Goal: Task Accomplishment & Management: Manage account settings

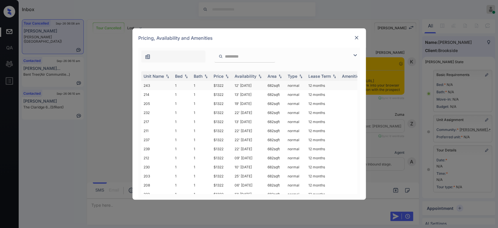
scroll to position [407, 0]
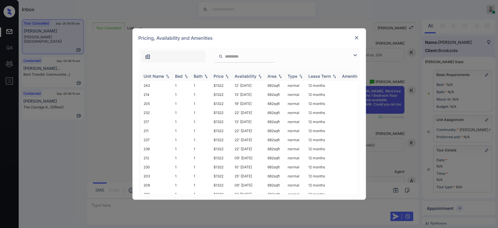
click at [219, 76] on div "Price" at bounding box center [219, 76] width 10 height 5
click at [219, 87] on td "$1322" at bounding box center [221, 85] width 21 height 9
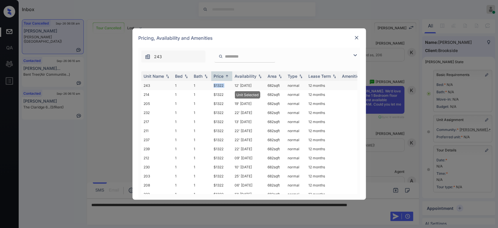
click at [219, 87] on td "$1322" at bounding box center [221, 85] width 21 height 9
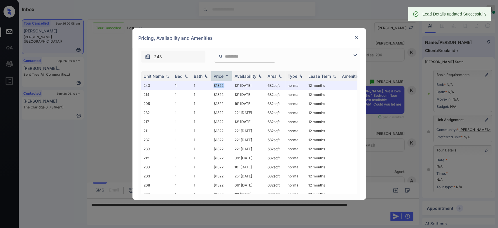
click at [357, 38] on img at bounding box center [357, 38] width 6 height 6
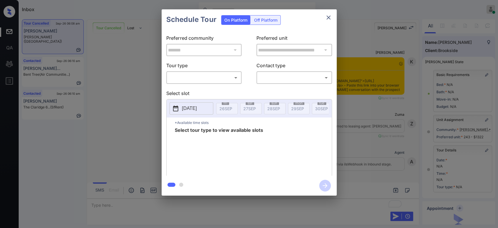
scroll to position [3031, 0]
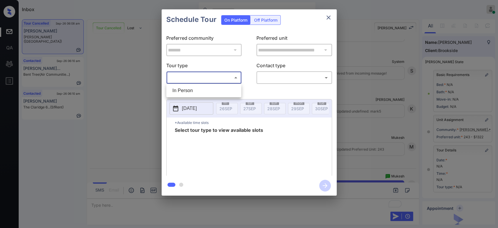
click at [207, 76] on body "Inbox Mukesh Online Set yourself offline Set yourself on break Profile Switch t…" at bounding box center [249, 114] width 498 height 228
click at [195, 86] on li "In Person" at bounding box center [204, 90] width 72 height 11
type input "********"
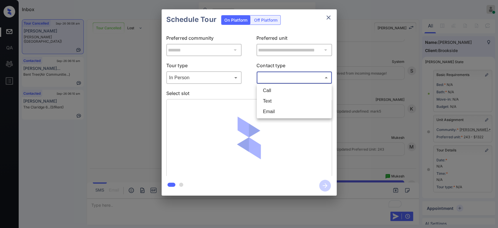
click at [306, 76] on body "Inbox Mukesh Online Set yourself offline Set yourself on break Profile Switch t…" at bounding box center [249, 114] width 498 height 228
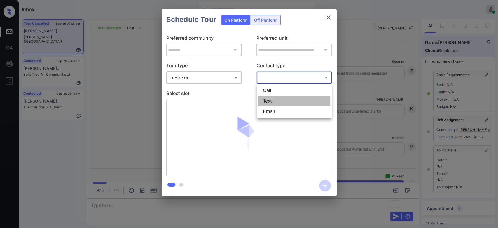
click at [277, 101] on li "Text" at bounding box center [294, 101] width 72 height 11
type input "****"
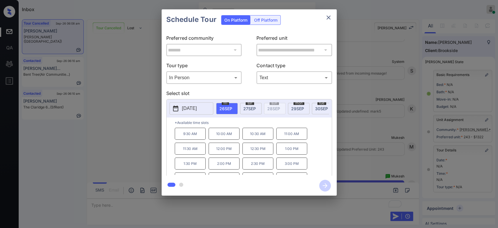
click at [249, 106] on span "27 SEP" at bounding box center [249, 108] width 13 height 5
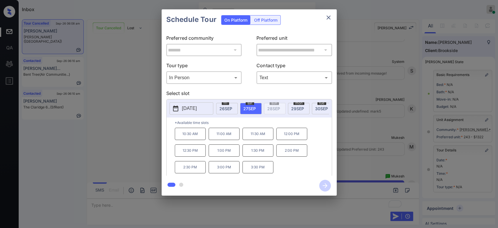
click at [186, 137] on p "10:30 AM" at bounding box center [190, 133] width 31 height 12
click at [323, 188] on icon "button" at bounding box center [325, 185] width 12 height 12
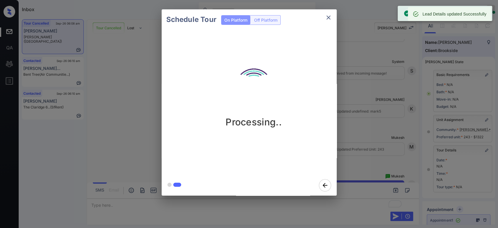
click at [367, 78] on div "Schedule Tour On Platform Off Platform Processing.." at bounding box center [249, 102] width 498 height 204
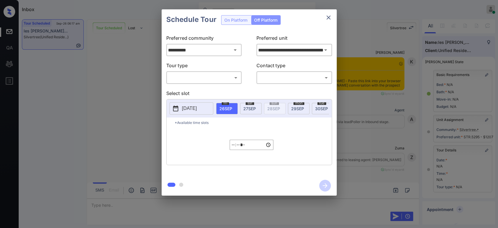
scroll to position [2287, 0]
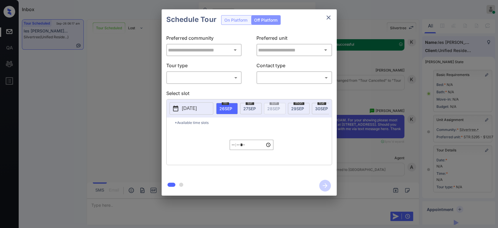
type input "**********"
click at [326, 15] on icon "close" at bounding box center [328, 17] width 7 height 7
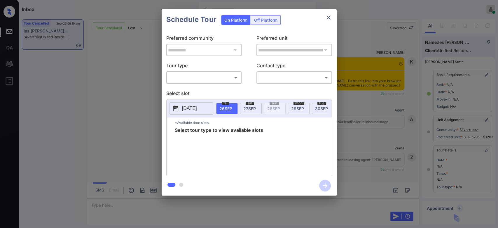
scroll to position [68, 0]
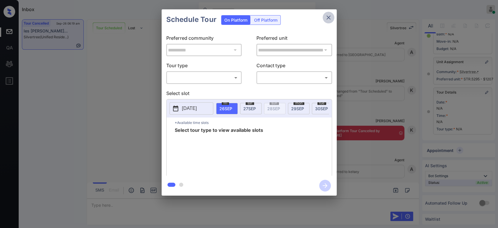
click at [327, 18] on icon "close" at bounding box center [328, 17] width 7 height 7
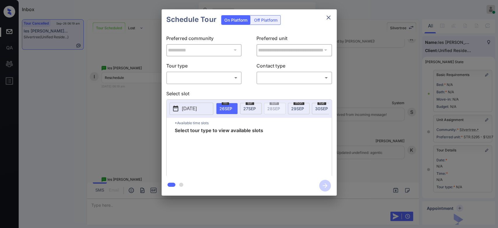
scroll to position [68, 0]
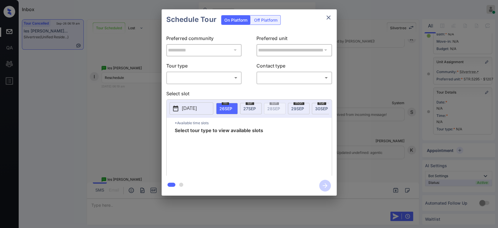
click at [208, 75] on body "Inbox Mukesh Online Set yourself offline Set yourself on break Profile Switch t…" at bounding box center [249, 114] width 498 height 228
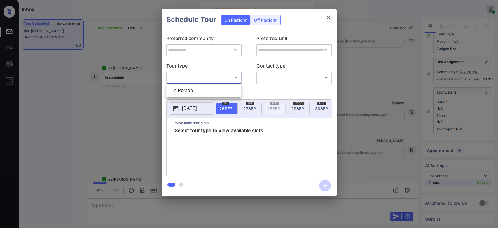
click at [190, 90] on li "In Person" at bounding box center [204, 90] width 72 height 11
type input "********"
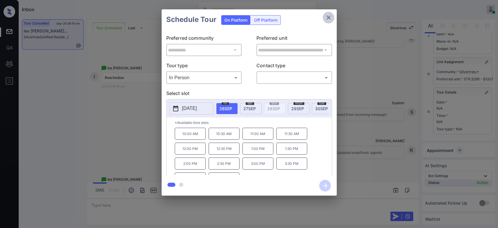
click at [328, 18] on icon "close" at bounding box center [328, 17] width 7 height 7
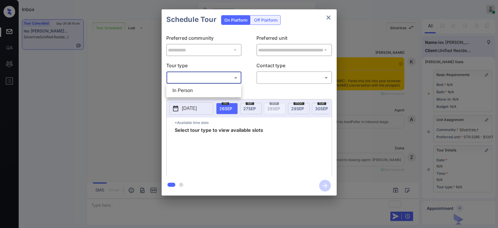
click at [218, 76] on body "Inbox Mukesh Online Set yourself offline Set yourself on break Profile Switch t…" at bounding box center [249, 114] width 498 height 228
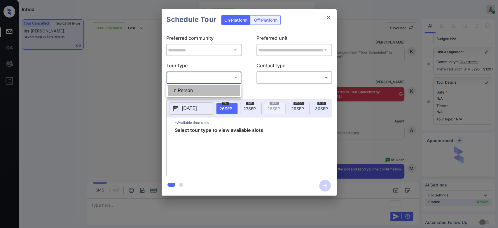
click at [194, 91] on li "In Person" at bounding box center [204, 90] width 72 height 11
type input "********"
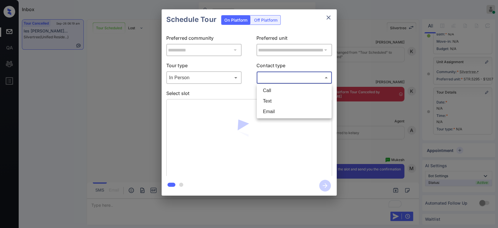
drag, startPoint x: 275, startPoint y: 78, endPoint x: 276, endPoint y: 103, distance: 24.8
click at [276, 103] on body "Inbox Mukesh Online Set yourself offline Set yourself on break Profile Switch t…" at bounding box center [249, 114] width 498 height 228
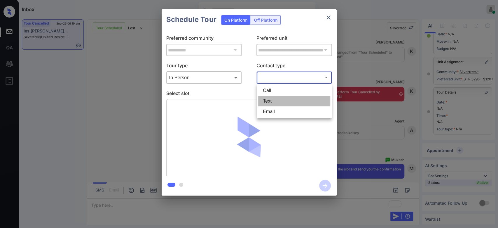
click at [276, 103] on li "Text" at bounding box center [294, 101] width 72 height 11
type input "****"
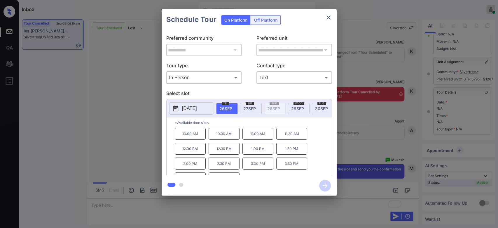
click at [197, 151] on p "12:00 PM" at bounding box center [190, 148] width 31 height 12
click at [324, 183] on icon "button" at bounding box center [325, 185] width 12 height 12
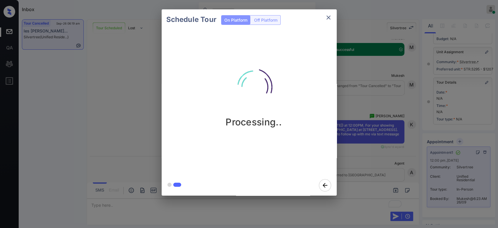
scroll to position [2603, 0]
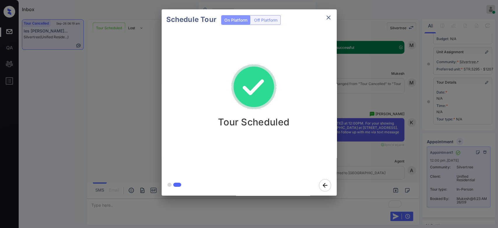
click at [327, 16] on icon "close" at bounding box center [328, 17] width 7 height 7
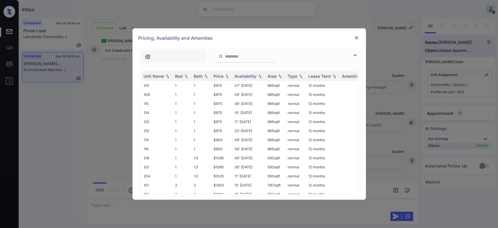
click at [358, 37] on img at bounding box center [357, 38] width 6 height 6
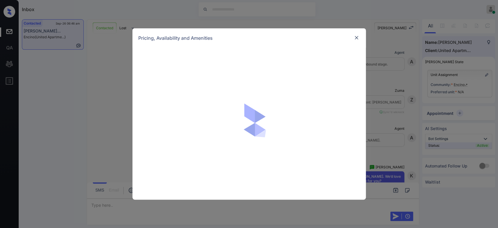
scroll to position [854, 0]
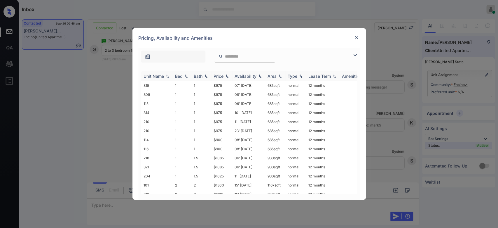
click at [219, 76] on div "Price" at bounding box center [219, 76] width 10 height 5
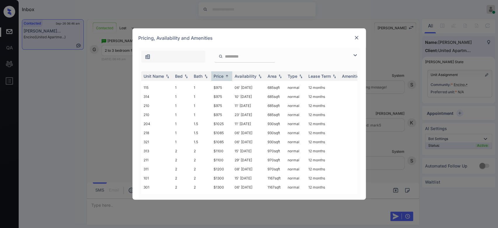
scroll to position [39, 0]
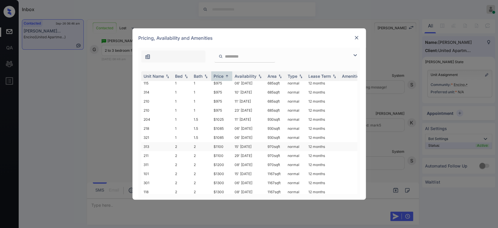
click at [220, 142] on td "$1100" at bounding box center [221, 146] width 21 height 9
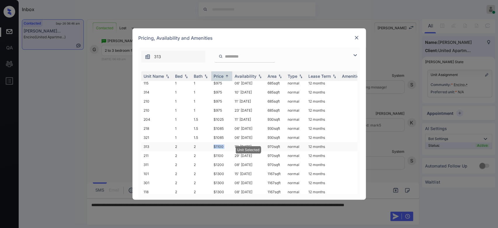
click at [220, 142] on td "$1100" at bounding box center [221, 146] width 21 height 9
click at [356, 37] on img at bounding box center [357, 38] width 6 height 6
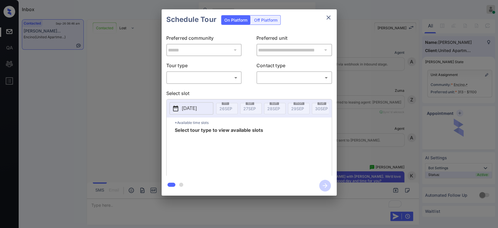
scroll to position [931, 0]
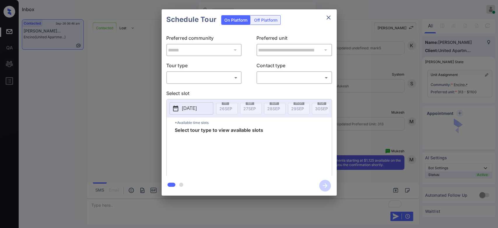
click at [214, 75] on body "Inbox Mukesh Online Set yourself offline Set yourself on break Profile Switch t…" at bounding box center [249, 114] width 498 height 228
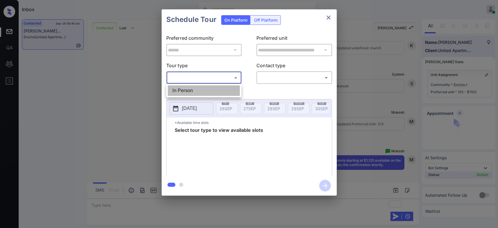
click at [201, 87] on li "In Person" at bounding box center [204, 90] width 72 height 11
type input "********"
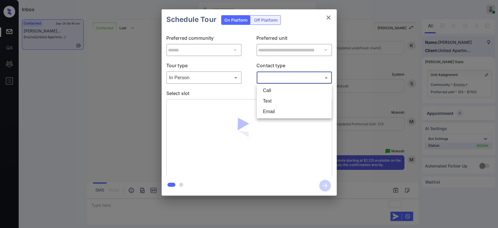
drag, startPoint x: 277, startPoint y: 79, endPoint x: 275, endPoint y: 99, distance: 20.5
click at [275, 99] on body "Inbox Mukesh Online Set yourself offline Set yourself on break Profile Switch t…" at bounding box center [249, 114] width 498 height 228
click at [275, 99] on li "Text" at bounding box center [294, 101] width 72 height 11
type input "****"
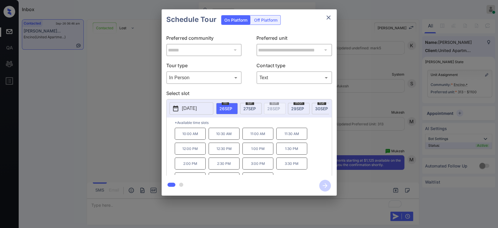
click at [192, 151] on p "12:00 PM" at bounding box center [190, 148] width 31 height 12
click at [325, 184] on icon "button" at bounding box center [325, 185] width 5 height 5
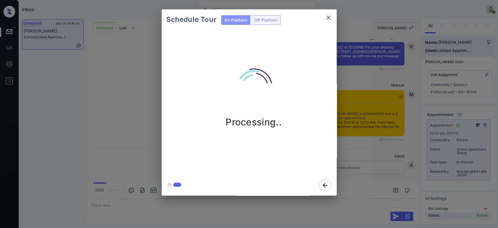
scroll to position [1158, 0]
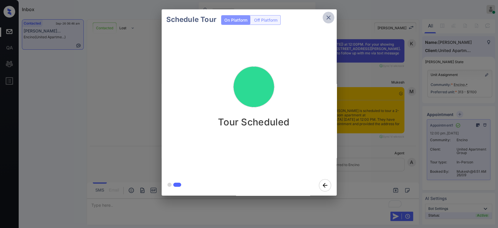
click at [332, 19] on button "close" at bounding box center [329, 18] width 12 height 12
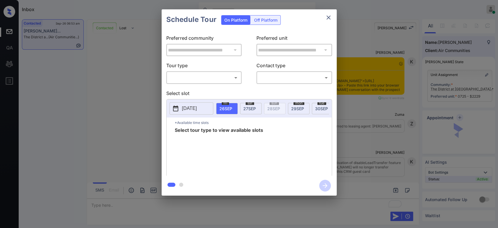
scroll to position [593, 0]
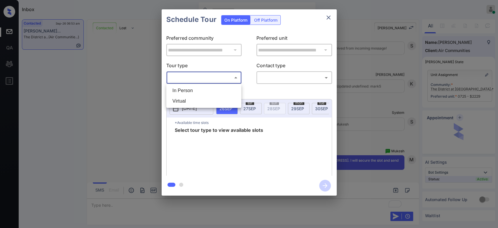
click at [216, 78] on body "Inbox Mukesh Online Set yourself offline Set yourself on break Profile Switch t…" at bounding box center [249, 114] width 498 height 228
click at [194, 90] on li "In Person" at bounding box center [204, 90] width 72 height 11
type input "********"
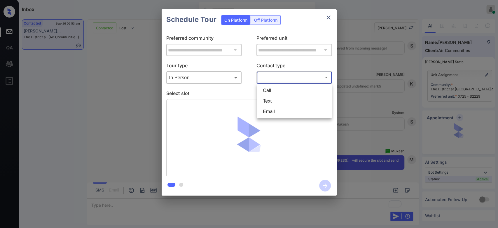
drag, startPoint x: 274, startPoint y: 75, endPoint x: 273, endPoint y: 98, distance: 23.1
click at [273, 98] on body "Inbox Mukesh Online Set yourself offline Set yourself on break Profile Switch t…" at bounding box center [249, 114] width 498 height 228
click at [273, 98] on li "Text" at bounding box center [294, 101] width 72 height 11
type input "****"
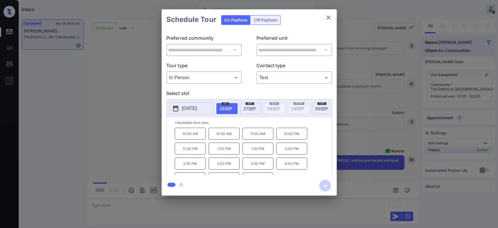
click at [221, 165] on p "3:00 PM" at bounding box center [224, 163] width 31 height 12
click at [328, 186] on icon "button" at bounding box center [325, 185] width 12 height 12
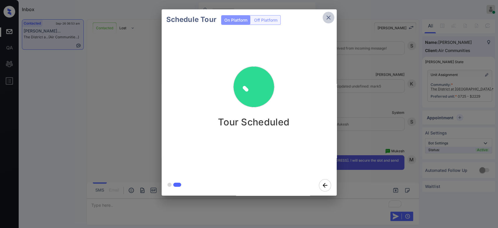
click at [325, 15] on icon "close" at bounding box center [328, 17] width 7 height 7
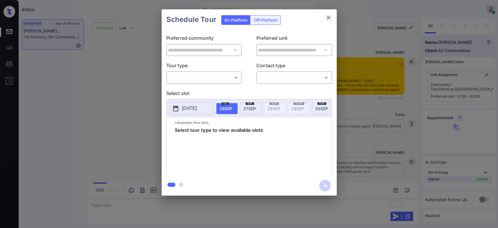
scroll to position [593, 0]
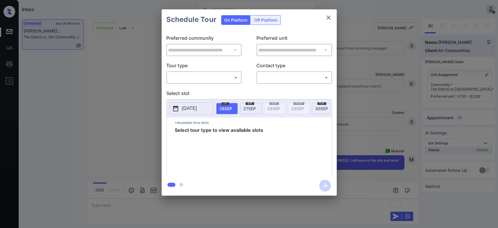
click at [330, 17] on icon "close" at bounding box center [328, 17] width 7 height 7
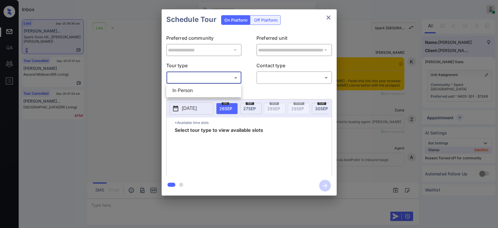
click at [226, 76] on body "Inbox Mukesh Online Set yourself offline Set yourself on break Profile Switch t…" at bounding box center [249, 114] width 498 height 228
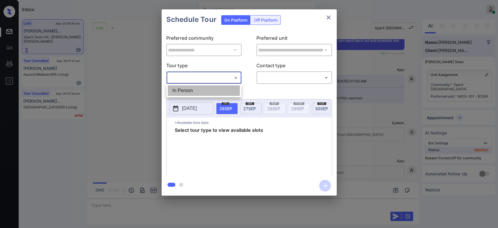
click at [191, 89] on li "In Person" at bounding box center [204, 90] width 72 height 11
type input "********"
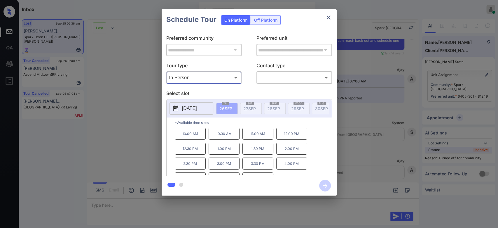
click at [329, 19] on icon "close" at bounding box center [328, 17] width 7 height 7
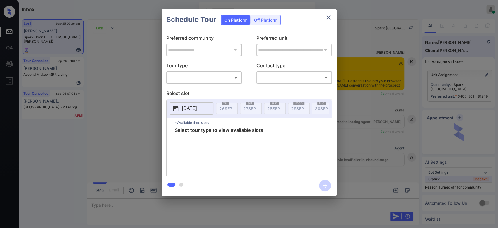
scroll to position [991, 0]
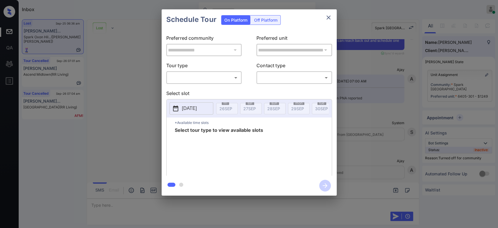
click at [210, 76] on body "Inbox Mukesh Online Set yourself offline Set yourself on break Profile Switch t…" at bounding box center [249, 114] width 498 height 228
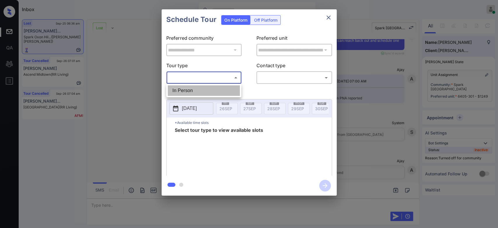
click at [191, 91] on li "In Person" at bounding box center [204, 90] width 72 height 11
type input "********"
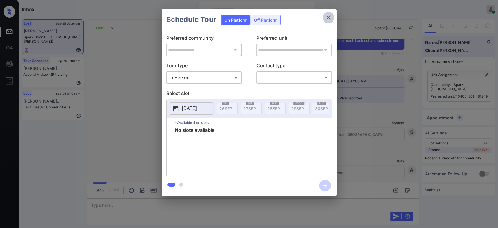
click at [327, 19] on icon "close" at bounding box center [328, 17] width 7 height 7
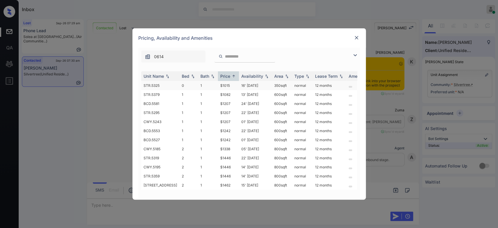
scroll to position [1237, 0]
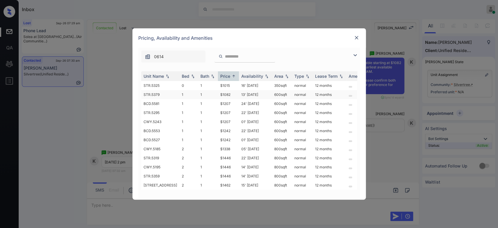
click at [219, 93] on td "$1082" at bounding box center [228, 94] width 21 height 9
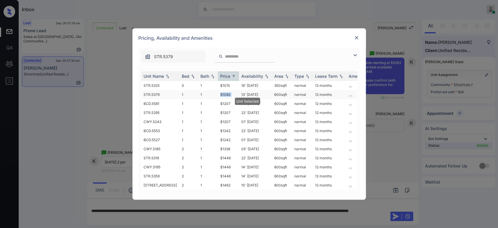
click at [219, 93] on td "$1082" at bounding box center [228, 94] width 21 height 9
click at [358, 36] on img at bounding box center [357, 38] width 6 height 6
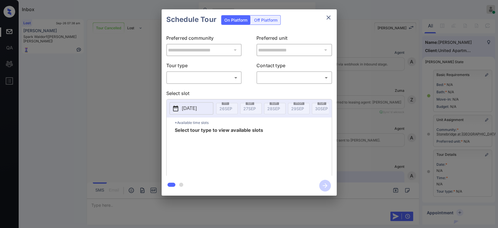
scroll to position [68, 0]
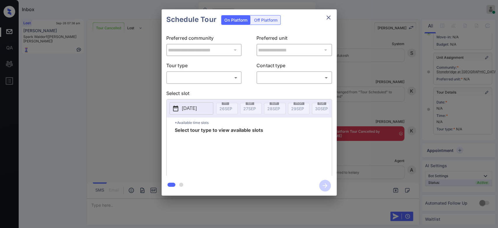
click at [228, 77] on body "Inbox Mukesh Online Set yourself offline Set yourself on break Profile Switch t…" at bounding box center [249, 114] width 498 height 228
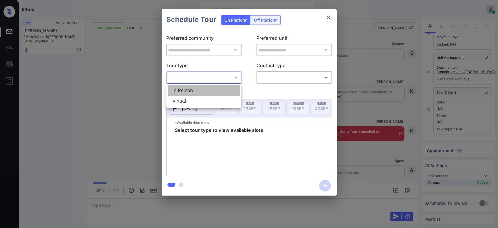
click at [192, 86] on li "In Person" at bounding box center [204, 90] width 72 height 11
type input "********"
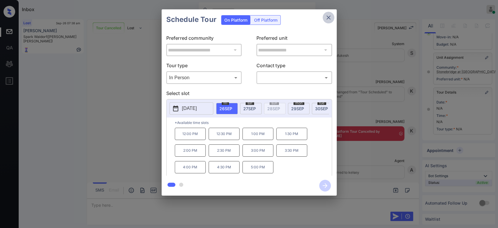
click at [329, 20] on icon "close" at bounding box center [328, 17] width 7 height 7
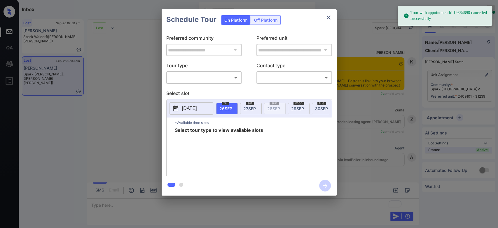
scroll to position [2306, 0]
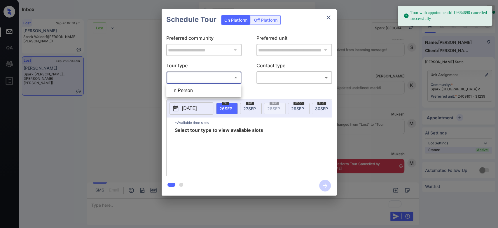
click at [220, 76] on body "Tour with appointmentId 19664698 cancelled successfully Inbox Mukesh Online Set…" at bounding box center [249, 114] width 498 height 228
click at [188, 92] on li "In Person" at bounding box center [204, 90] width 72 height 11
type input "********"
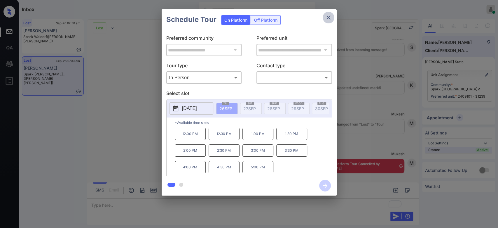
click at [332, 17] on button "close" at bounding box center [329, 18] width 12 height 12
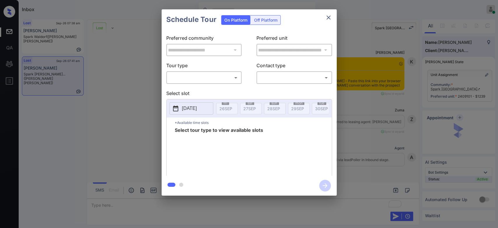
scroll to position [2306, 0]
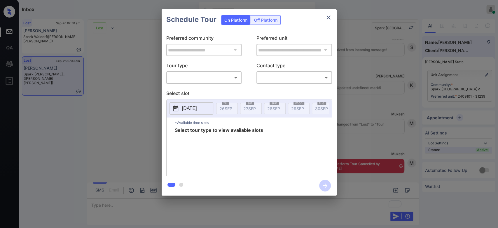
click at [209, 77] on body "Inbox Mukesh Online Set yourself offline Set yourself on break Profile Switch t…" at bounding box center [249, 114] width 498 height 228
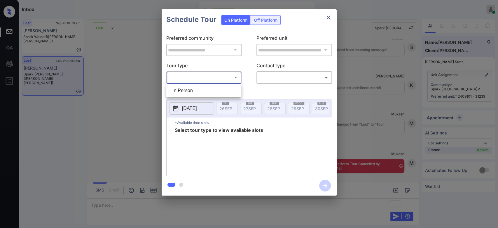
click at [192, 90] on li "In Person" at bounding box center [204, 90] width 72 height 11
type input "********"
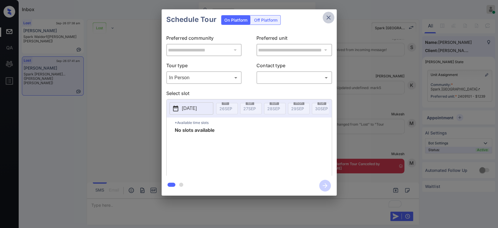
click at [330, 17] on icon "close" at bounding box center [328, 17] width 7 height 7
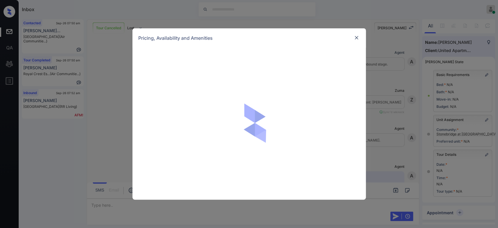
scroll to position [1115, 0]
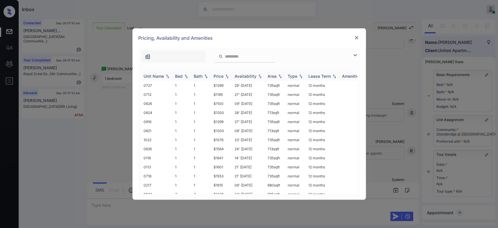
click at [221, 76] on div "Price" at bounding box center [219, 76] width 10 height 5
click at [221, 85] on td "$1100" at bounding box center [221, 85] width 21 height 9
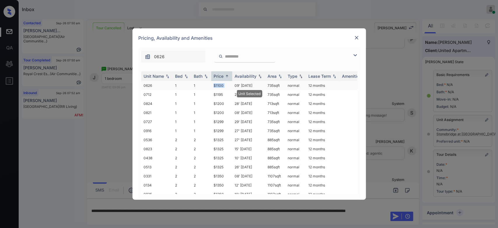
click at [221, 85] on td "$1100" at bounding box center [221, 85] width 21 height 9
click at [354, 38] on img at bounding box center [357, 38] width 6 height 6
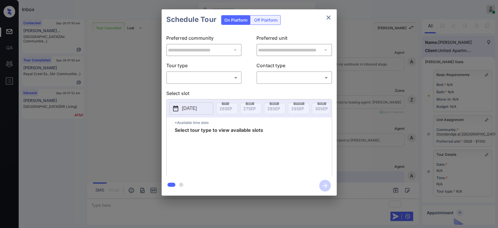
scroll to position [2161, 0]
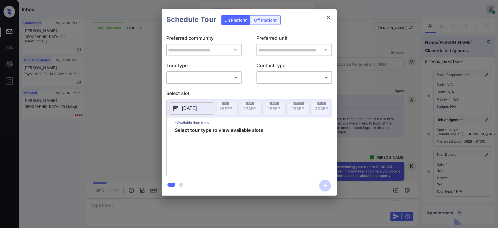
click at [218, 79] on body "Inbox Mukesh Online Set yourself offline Set yourself on break Profile Switch t…" at bounding box center [249, 114] width 498 height 228
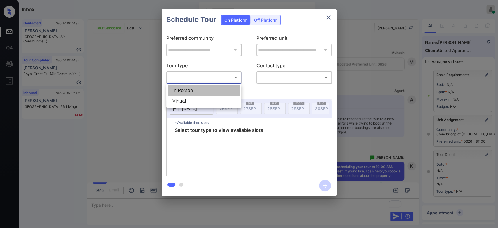
click at [200, 90] on li "In Person" at bounding box center [204, 90] width 72 height 11
type input "********"
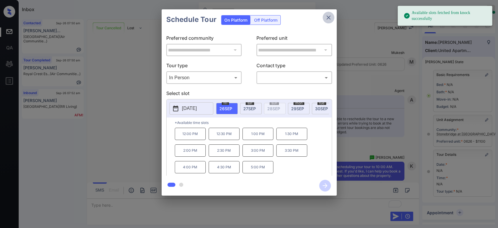
click at [326, 20] on icon "close" at bounding box center [328, 17] width 7 height 7
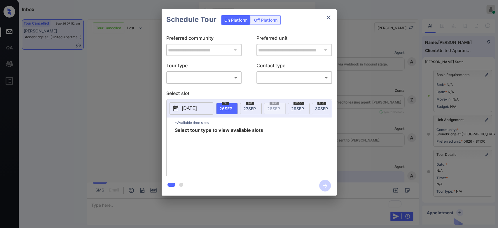
scroll to position [2200, 0]
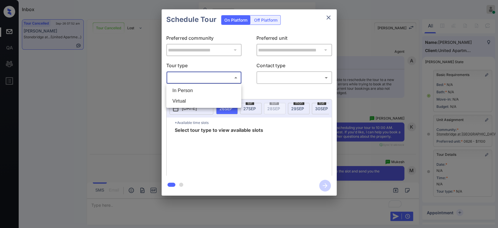
click at [225, 80] on body "Inbox Mukesh Online Set yourself offline Set yourself on break Profile Switch t…" at bounding box center [249, 114] width 498 height 228
click at [195, 92] on li "In Person" at bounding box center [204, 90] width 72 height 11
type input "********"
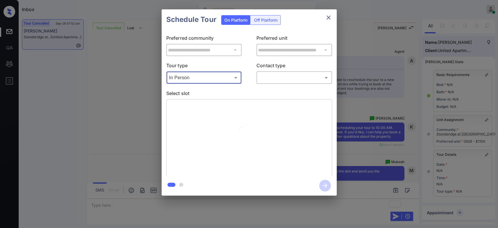
click at [286, 78] on body "Inbox Mukesh Online Set yourself offline Set yourself on break Profile Switch t…" at bounding box center [249, 114] width 498 height 228
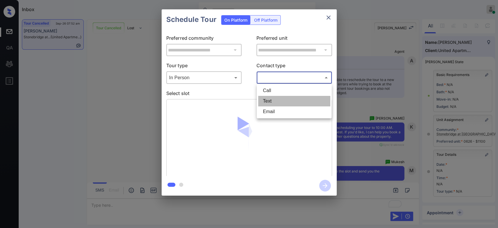
click at [274, 101] on li "Text" at bounding box center [294, 101] width 72 height 11
type input "****"
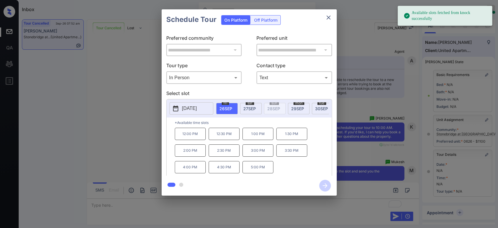
click at [193, 137] on p "12:00 PM" at bounding box center [190, 133] width 31 height 12
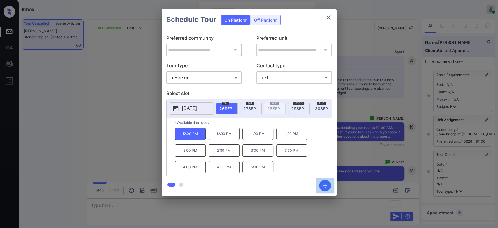
click at [326, 186] on icon "button" at bounding box center [325, 185] width 5 height 5
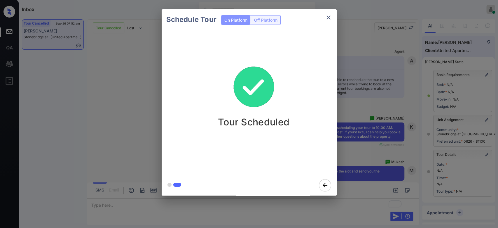
click at [355, 62] on div "Schedule Tour On Platform Off Platform Tour Scheduled" at bounding box center [249, 102] width 498 height 204
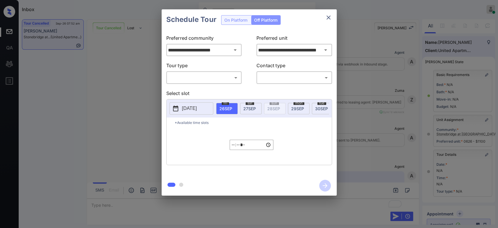
scroll to position [2277, 0]
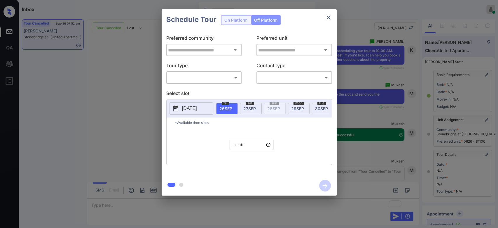
type input "**********"
click at [328, 17] on icon "close" at bounding box center [328, 17] width 7 height 7
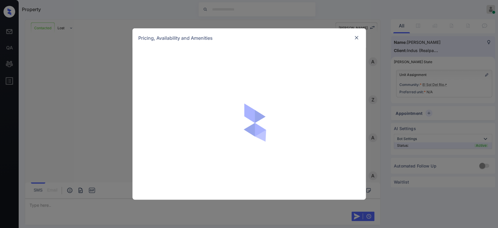
scroll to position [213, 0]
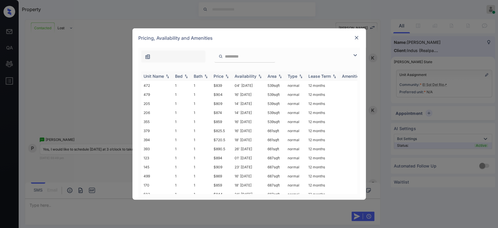
click at [221, 76] on div "Price" at bounding box center [219, 76] width 10 height 5
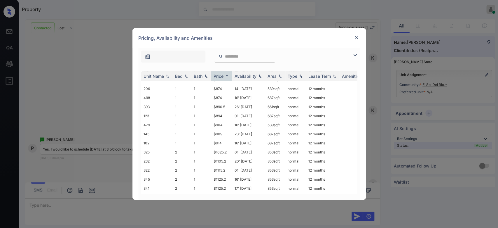
scroll to position [107, 0]
click at [217, 137] on td "$1025.2" at bounding box center [221, 141] width 21 height 9
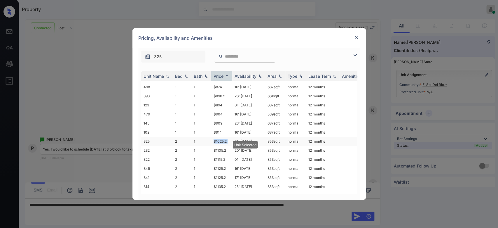
click at [217, 137] on td "$1025.2" at bounding box center [221, 141] width 21 height 9
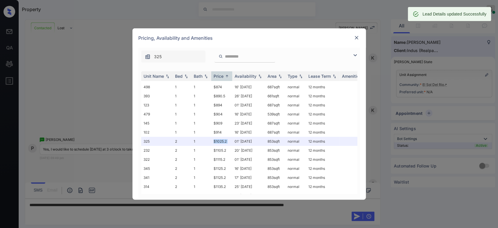
click at [357, 38] on img at bounding box center [357, 38] width 6 height 6
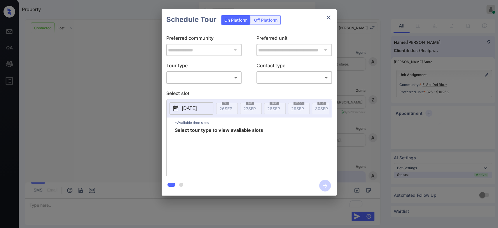
scroll to position [213, 0]
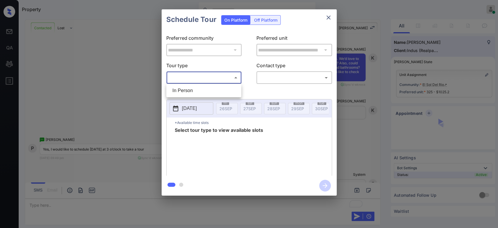
click at [212, 78] on body "Property Mukesh Online Set yourself offline Set yourself on break Profile Switc…" at bounding box center [249, 114] width 498 height 228
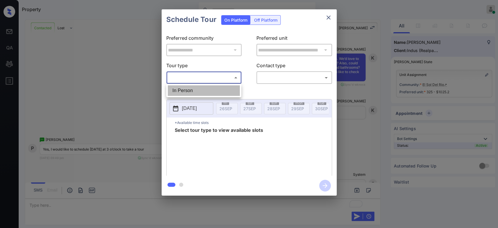
click at [194, 90] on li "In Person" at bounding box center [204, 90] width 72 height 11
type input "********"
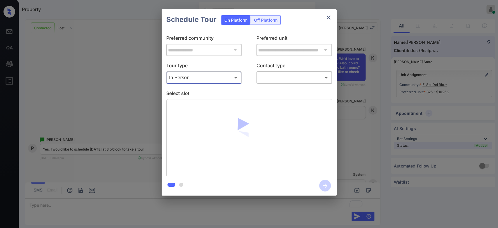
click at [268, 76] on body "Property Mukesh Online Set yourself offline Set yourself on break Profile Switc…" at bounding box center [249, 114] width 498 height 228
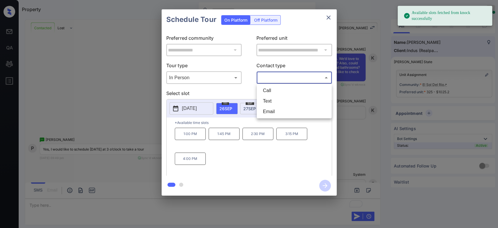
click at [272, 102] on li "Text" at bounding box center [294, 101] width 72 height 11
type input "****"
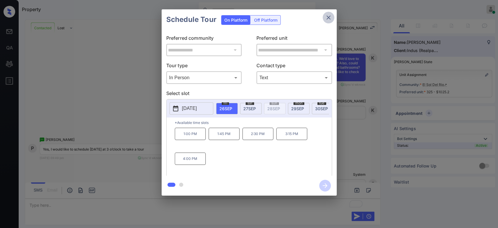
click at [327, 21] on button "close" at bounding box center [329, 18] width 12 height 12
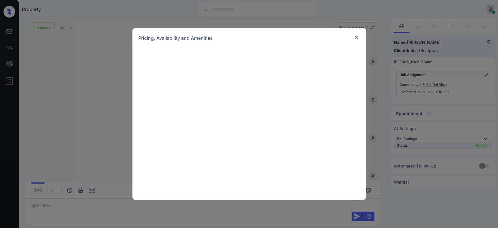
scroll to position [213, 0]
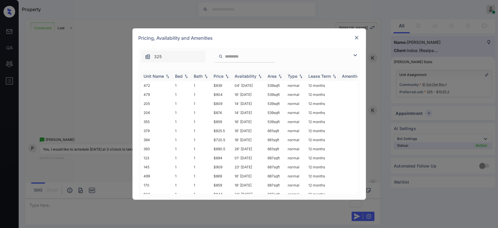
click at [219, 79] on th "Price" at bounding box center [221, 76] width 21 height 10
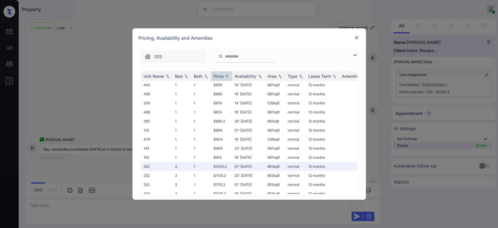
scroll to position [82, 0]
click at [357, 36] on img at bounding box center [357, 38] width 6 height 6
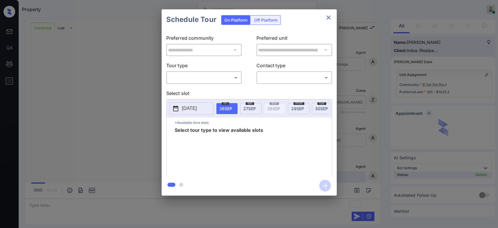
scroll to position [213, 0]
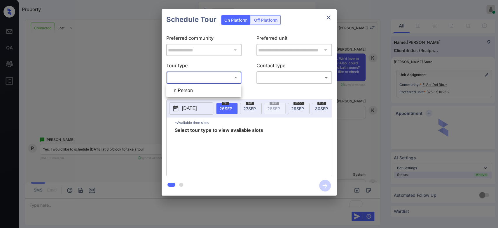
click at [212, 77] on body "Property Mukesh Online Set yourself offline Set yourself on break Profile Switc…" at bounding box center [249, 114] width 498 height 228
click at [197, 91] on li "In Person" at bounding box center [204, 90] width 72 height 11
type input "********"
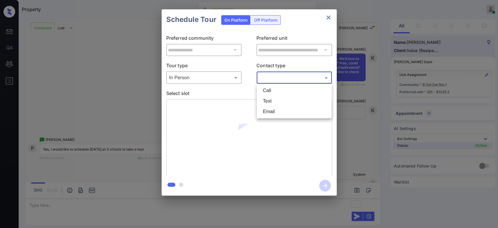
click at [278, 75] on body "Property Mukesh Online Set yourself offline Set yourself on break Profile Switc…" at bounding box center [249, 114] width 498 height 228
click at [271, 99] on li "Text" at bounding box center [294, 101] width 72 height 11
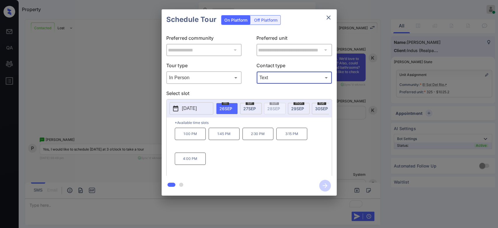
type input "****"
click at [197, 111] on p "[DATE]" at bounding box center [189, 108] width 15 height 7
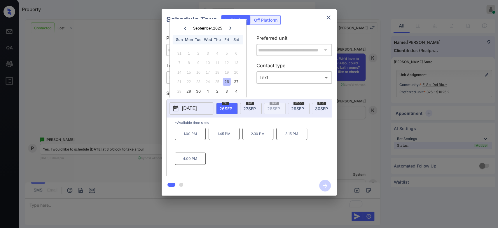
click at [230, 28] on icon at bounding box center [231, 29] width 4 height 4
click at [185, 29] on icon at bounding box center [185, 28] width 2 height 3
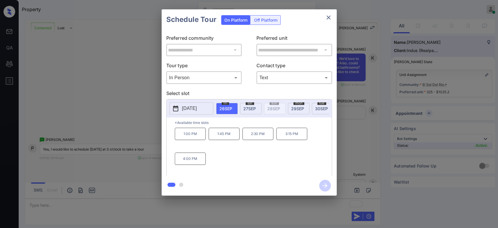
click at [292, 29] on div "Schedule Tour On Platform Off Platform" at bounding box center [249, 19] width 175 height 20
click at [326, 18] on icon "close" at bounding box center [328, 17] width 7 height 7
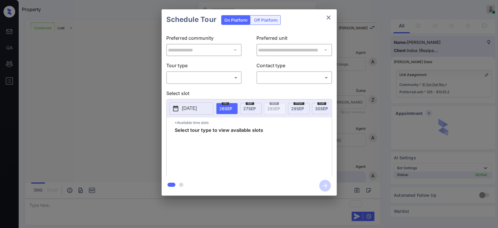
scroll to position [401, 0]
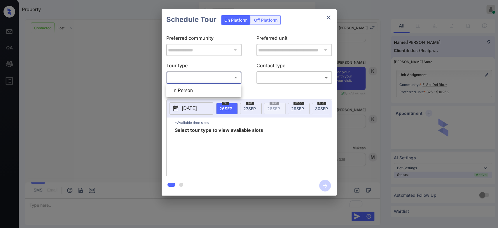
drag, startPoint x: 184, startPoint y: 80, endPoint x: 186, endPoint y: 88, distance: 8.5
click at [186, 88] on body "Property Mukesh Online Set yourself offline Set yourself on break Profile Switc…" at bounding box center [249, 114] width 498 height 228
click at [186, 88] on li "In Person" at bounding box center [204, 90] width 72 height 11
type input "********"
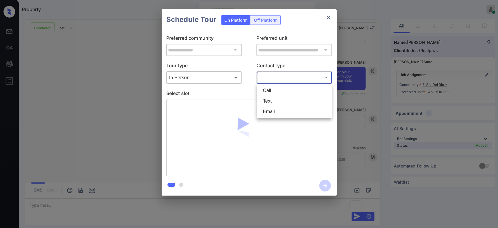
drag, startPoint x: 283, startPoint y: 77, endPoint x: 279, endPoint y: 99, distance: 22.3
click at [279, 99] on body "Property Mukesh Online Set yourself offline Set yourself on break Profile Switc…" at bounding box center [249, 114] width 498 height 228
click at [279, 99] on li "Text" at bounding box center [294, 101] width 72 height 11
type input "****"
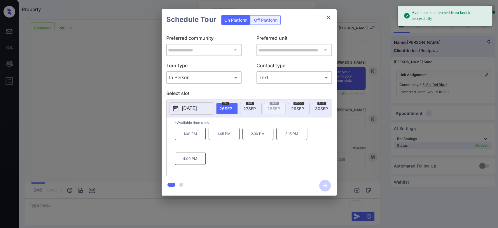
click at [196, 165] on p "4:00 PM" at bounding box center [190, 158] width 31 height 12
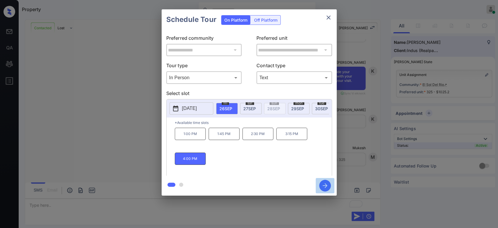
click at [324, 186] on icon "button" at bounding box center [325, 185] width 12 height 12
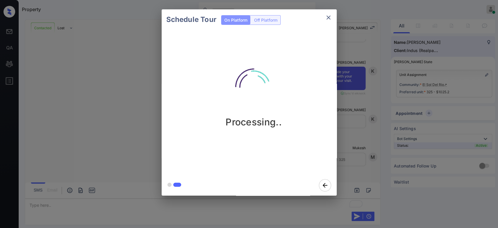
click at [339, 39] on div "Schedule Tour On Platform Off Platform Processing.." at bounding box center [249, 102] width 498 height 204
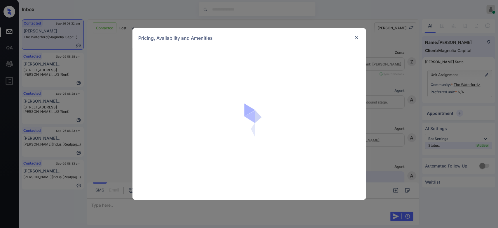
scroll to position [514, 0]
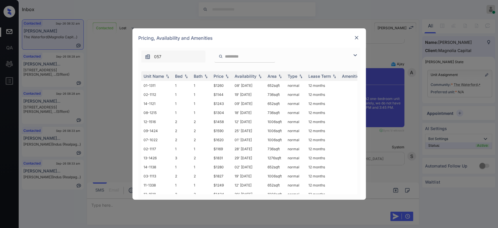
click at [235, 55] on input "search" at bounding box center [248, 56] width 48 height 5
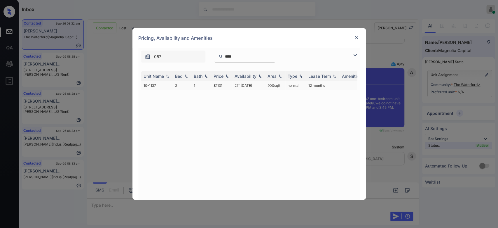
type input "****"
click at [215, 85] on td "$1131" at bounding box center [221, 85] width 21 height 9
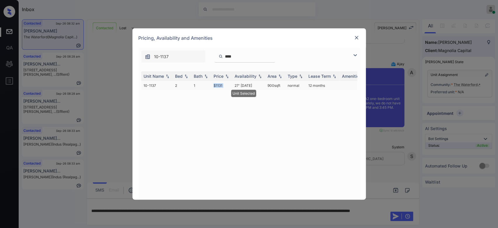
click at [215, 85] on td "$1131" at bounding box center [221, 85] width 21 height 9
click at [358, 36] on img at bounding box center [357, 38] width 6 height 6
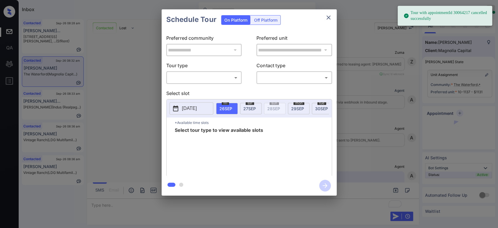
scroll to position [1338, 0]
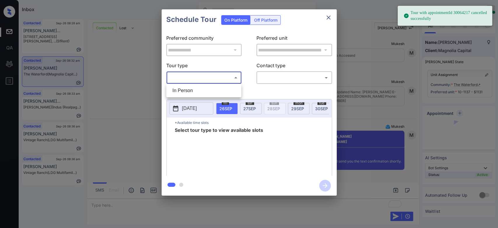
click at [223, 81] on body "Tour with appointmentId 30064217 cancelled successfully Inbox Mukesh Online Set…" at bounding box center [249, 114] width 498 height 228
click at [191, 92] on li "In Person" at bounding box center [204, 90] width 72 height 11
type input "********"
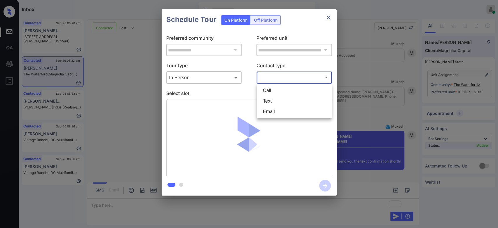
drag, startPoint x: 284, startPoint y: 74, endPoint x: 277, endPoint y: 98, distance: 24.6
click at [277, 98] on body "Inbox Mukesh Online Set yourself offline Set yourself on break Profile Switch t…" at bounding box center [249, 114] width 498 height 228
click at [277, 98] on li "Text" at bounding box center [294, 101] width 72 height 11
type input "****"
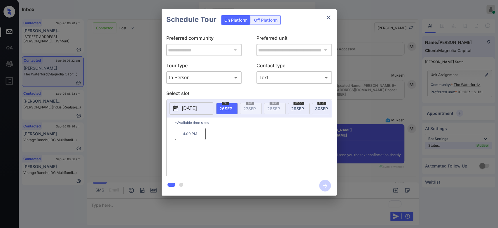
click at [292, 106] on span "29 SEP" at bounding box center [297, 108] width 13 height 5
click at [191, 140] on p "12:45 PM" at bounding box center [190, 133] width 31 height 12
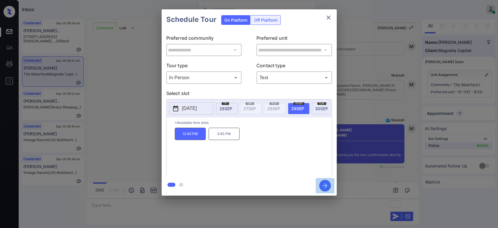
click at [325, 183] on icon "button" at bounding box center [325, 185] width 5 height 5
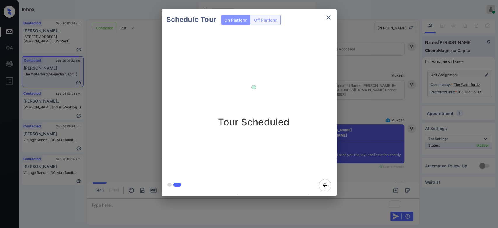
click at [352, 62] on div "Schedule Tour On Platform Off Platform Tour Scheduled" at bounding box center [249, 102] width 498 height 204
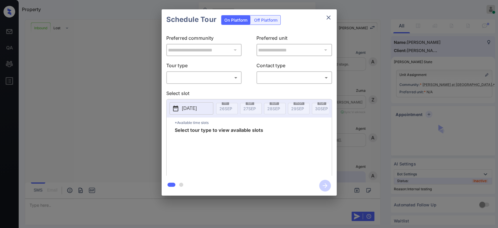
scroll to position [756, 0]
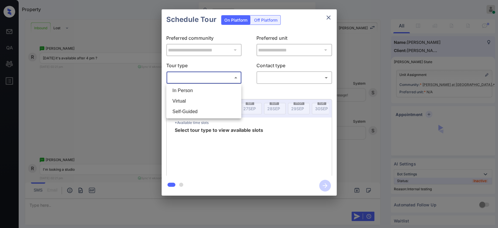
click at [209, 79] on body "Property Mukesh Online Set yourself offline Set yourself on break Profile Switc…" at bounding box center [249, 114] width 498 height 228
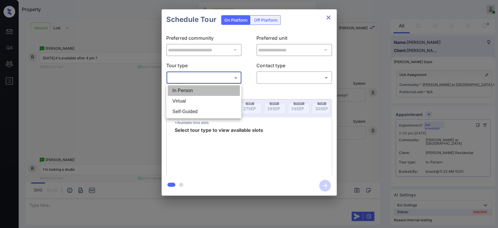
click at [203, 93] on li "In Person" at bounding box center [204, 90] width 72 height 11
type input "********"
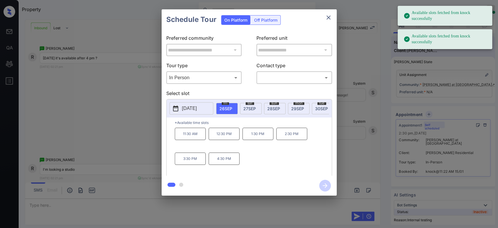
click at [197, 109] on p "[DATE]" at bounding box center [189, 108] width 15 height 7
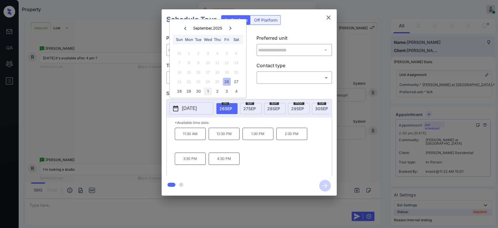
click at [207, 92] on div "1" at bounding box center [208, 91] width 8 height 8
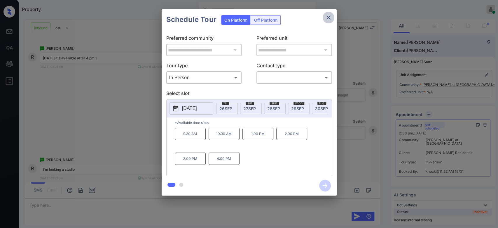
click at [329, 17] on icon "close" at bounding box center [328, 17] width 7 height 7
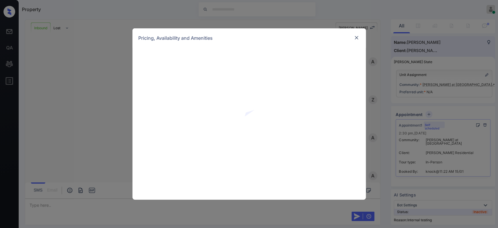
scroll to position [891, 0]
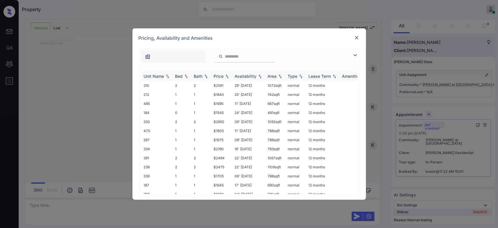
click at [223, 76] on div "Price" at bounding box center [222, 76] width 16 height 5
click at [219, 86] on td "$1545" at bounding box center [221, 85] width 21 height 9
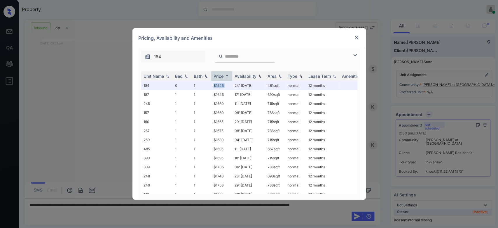
click at [355, 39] on img at bounding box center [357, 38] width 6 height 6
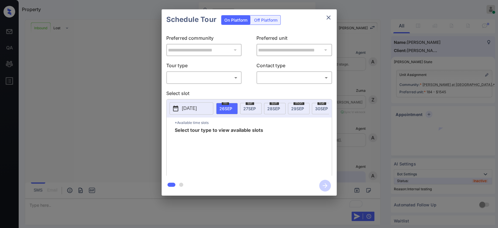
scroll to position [2252, 0]
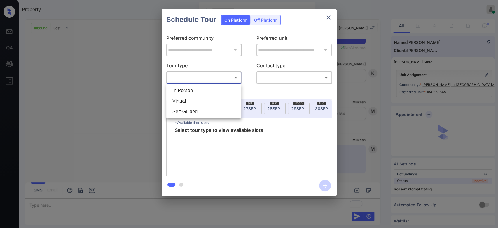
click at [233, 74] on body "Property Mukesh Online Set yourself offline Set yourself on break Profile Switc…" at bounding box center [249, 114] width 498 height 228
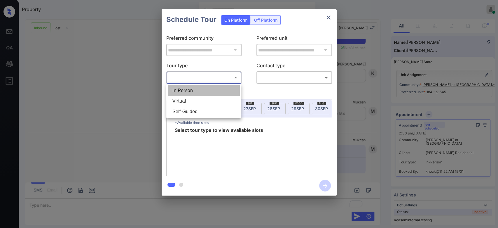
click at [203, 90] on li "In Person" at bounding box center [204, 90] width 72 height 11
type input "********"
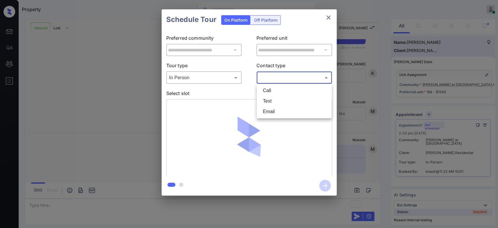
click at [275, 76] on body "Property Mukesh Online Set yourself offline Set yourself on break Profile Switc…" at bounding box center [249, 114] width 498 height 228
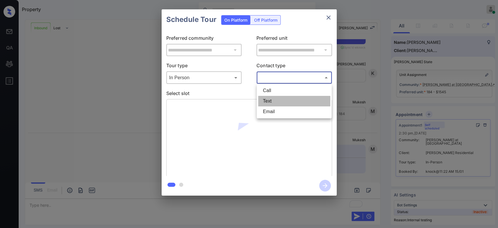
click at [275, 104] on li "Text" at bounding box center [294, 101] width 72 height 11
type input "****"
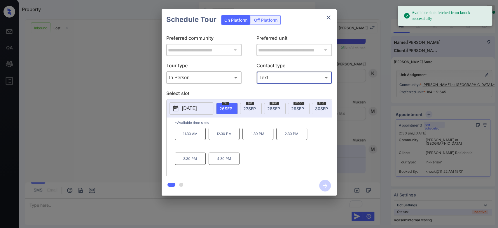
click at [192, 111] on p "[DATE]" at bounding box center [189, 108] width 15 height 7
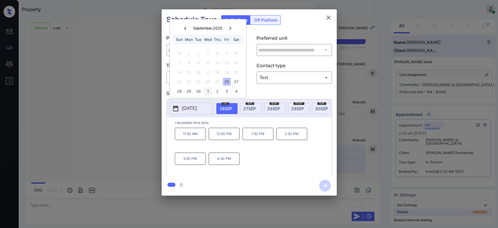
click at [207, 93] on div "1" at bounding box center [208, 91] width 8 height 8
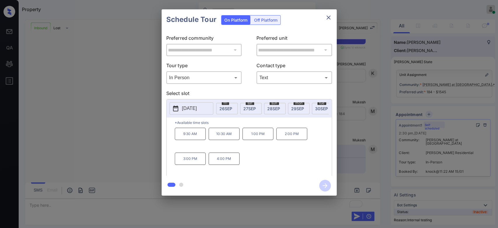
click at [298, 137] on p "2:00 PM" at bounding box center [291, 133] width 31 height 12
click at [327, 188] on icon "button" at bounding box center [325, 185] width 12 height 12
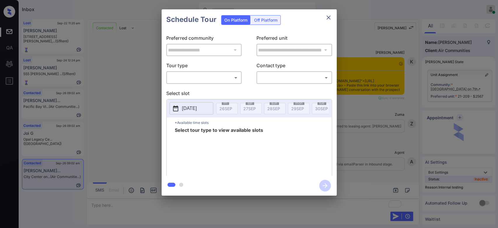
scroll to position [1428, 0]
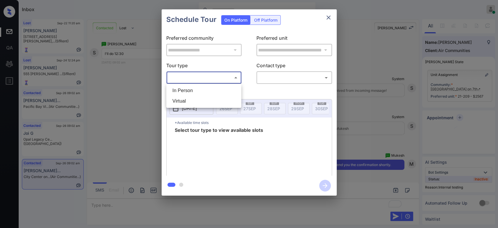
click at [219, 80] on body "Inbox Mukesh Online Set yourself offline Set yourself on break Profile Switch t…" at bounding box center [249, 114] width 498 height 228
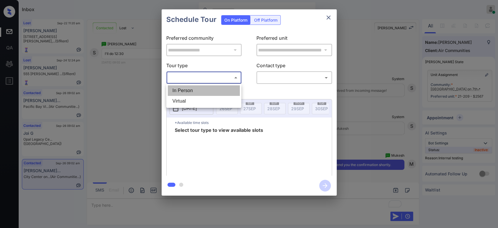
click at [211, 90] on li "In Person" at bounding box center [204, 90] width 72 height 11
type input "********"
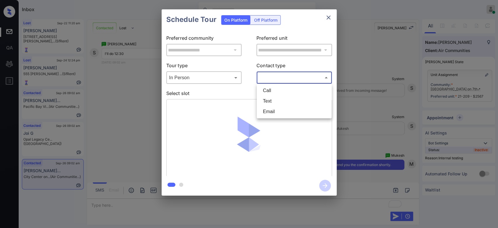
click at [275, 78] on body "Inbox Mukesh Online Set yourself offline Set yourself on break Profile Switch t…" at bounding box center [249, 114] width 498 height 228
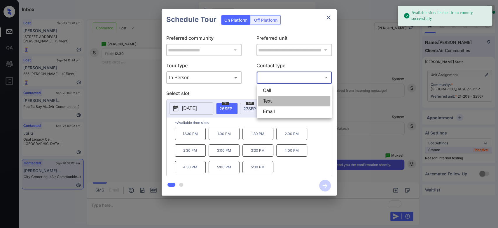
click at [273, 100] on li "Text" at bounding box center [294, 101] width 72 height 11
type input "****"
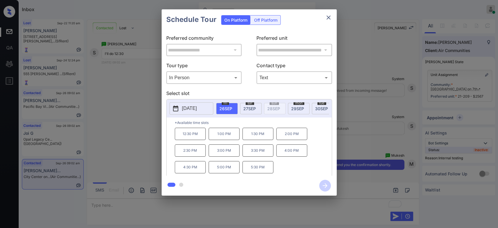
click at [196, 138] on p "12:30 PM" at bounding box center [190, 133] width 31 height 12
click at [327, 184] on icon "button" at bounding box center [325, 185] width 12 height 12
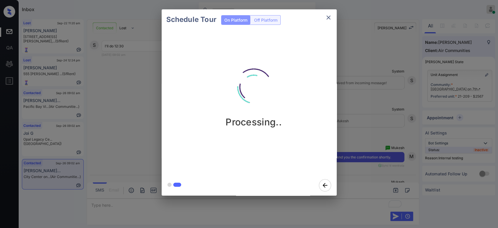
click at [365, 99] on div "Schedule Tour On Platform Off Platform Processing.." at bounding box center [249, 102] width 498 height 204
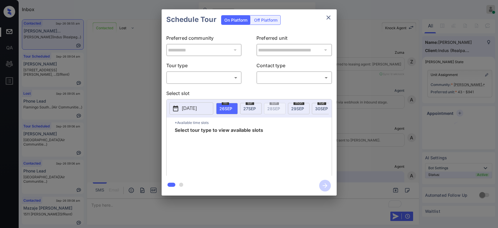
click at [222, 76] on body "Inbox Mukesh Online Set yourself offline Set yourself on break Profile Switch t…" at bounding box center [249, 114] width 498 height 228
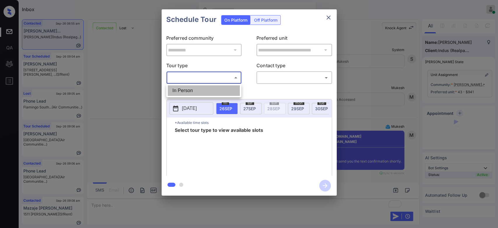
click at [189, 92] on li "In Person" at bounding box center [204, 90] width 72 height 11
type input "********"
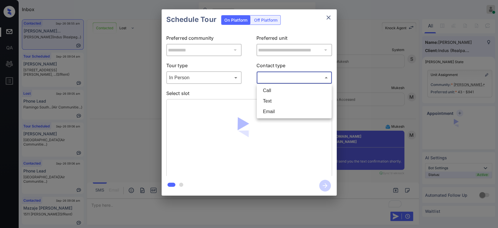
click at [268, 81] on body "Inbox Mukesh Online Set yourself offline Set yourself on break Profile Switch t…" at bounding box center [249, 114] width 498 height 228
click at [266, 100] on li "Text" at bounding box center [294, 101] width 72 height 11
type input "****"
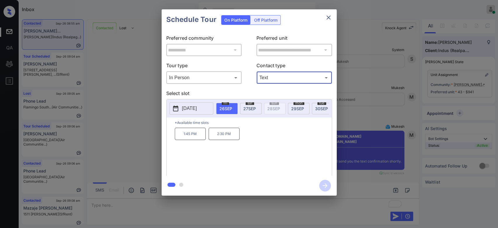
click at [245, 109] on span "27 SEP" at bounding box center [249, 108] width 13 height 5
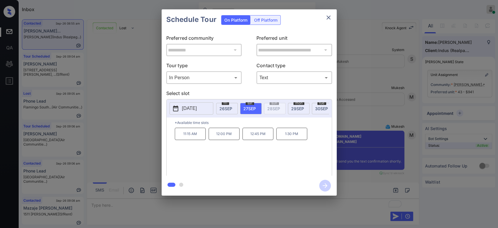
click at [228, 138] on p "12:00 PM" at bounding box center [224, 133] width 31 height 12
click at [323, 187] on icon "button" at bounding box center [325, 185] width 12 height 12
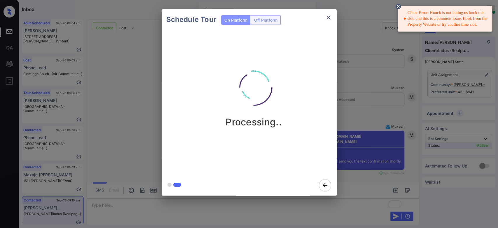
click at [399, 4] on icon at bounding box center [398, 6] width 5 height 5
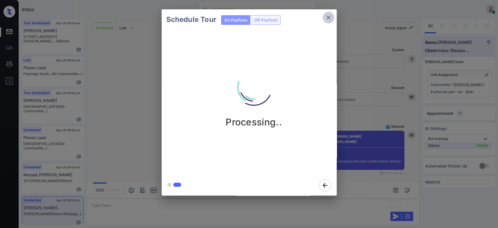
click at [330, 16] on icon "close" at bounding box center [328, 17] width 7 height 7
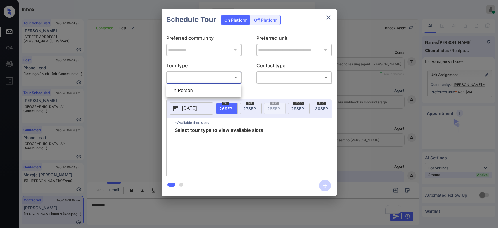
click at [208, 80] on body "Inbox Mukesh Online Set yourself offline Set yourself on break Profile Switch t…" at bounding box center [249, 114] width 498 height 228
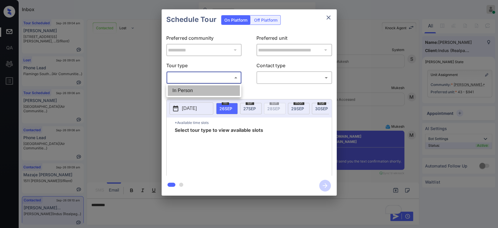
click at [198, 88] on li "In Person" at bounding box center [204, 90] width 72 height 11
type input "********"
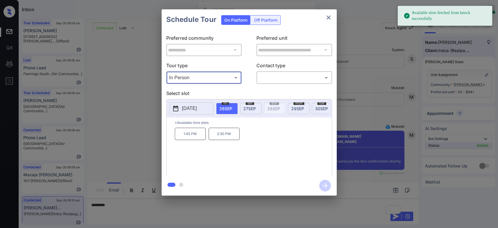
click at [246, 107] on span "[DATE]" at bounding box center [249, 108] width 13 height 5
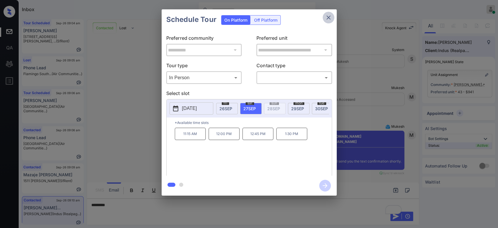
click at [328, 18] on icon "close" at bounding box center [328, 17] width 4 height 4
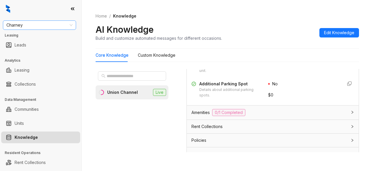
click at [36, 25] on span "Charney" at bounding box center [39, 25] width 66 height 9
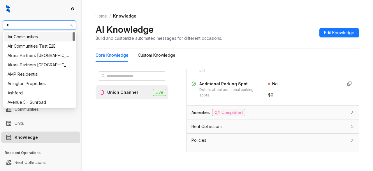
type input "**"
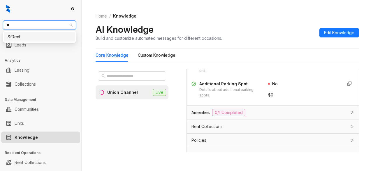
click at [16, 37] on div "SfRent" at bounding box center [40, 37] width 64 height 6
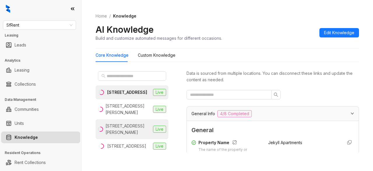
click at [135, 132] on div "1511 Jackson St, Oakland, CA" at bounding box center [128, 129] width 45 height 13
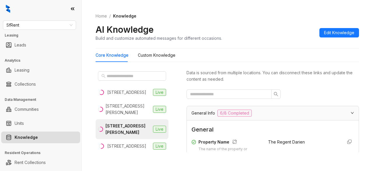
scroll to position [1, 0]
click at [238, 95] on input "text" at bounding box center [227, 94] width 74 height 6
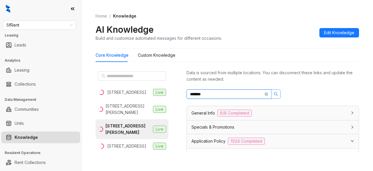
click at [275, 95] on icon "search" at bounding box center [276, 94] width 5 height 5
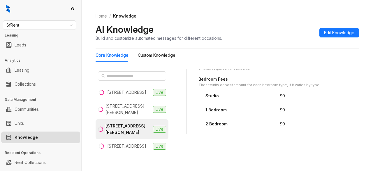
scroll to position [79, 0]
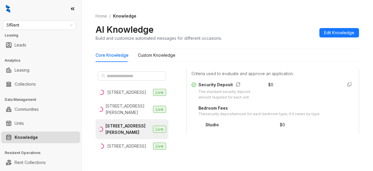
type input "*******"
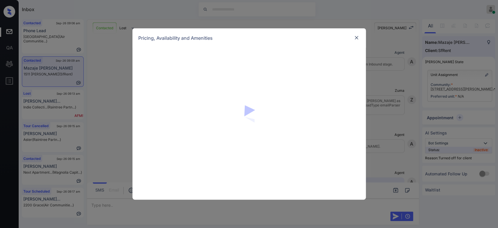
scroll to position [677, 0]
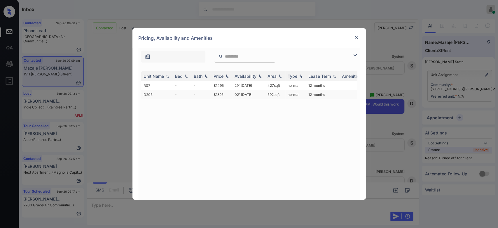
click at [222, 93] on td "$1895" at bounding box center [221, 94] width 21 height 9
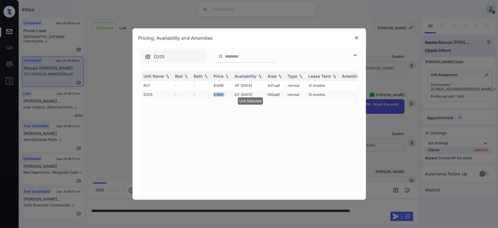
click at [222, 93] on td "$1895" at bounding box center [221, 94] width 21 height 9
click at [356, 37] on img at bounding box center [357, 38] width 6 height 6
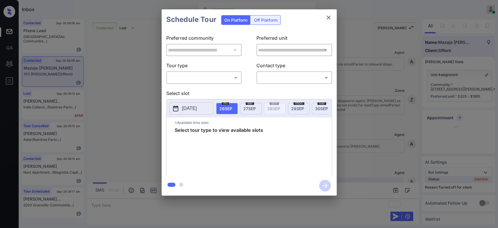
scroll to position [922, 0]
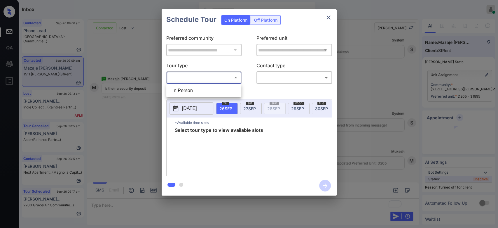
click at [227, 76] on body "Inbox Mukesh Online Set yourself offline Set yourself on break Profile Switch t…" at bounding box center [249, 114] width 498 height 228
click at [329, 17] on div at bounding box center [249, 114] width 498 height 228
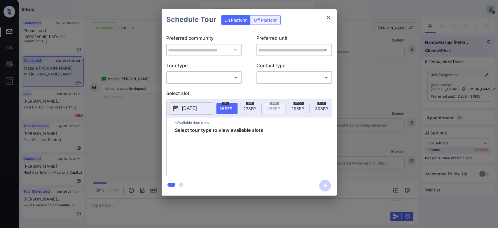
click at [329, 17] on div at bounding box center [249, 114] width 498 height 228
click at [329, 17] on icon "close" at bounding box center [328, 17] width 4 height 4
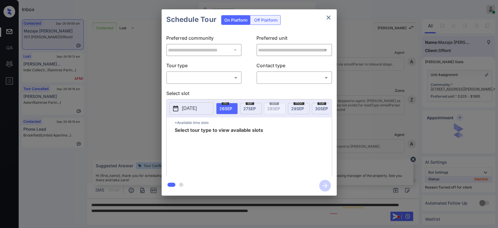
scroll to position [1072, 0]
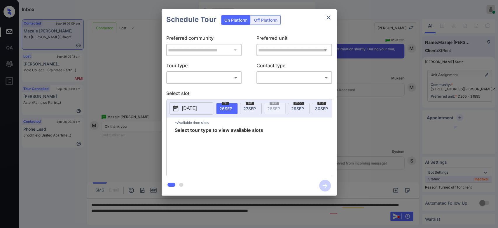
click at [271, 22] on div "Off Platform" at bounding box center [265, 19] width 29 height 9
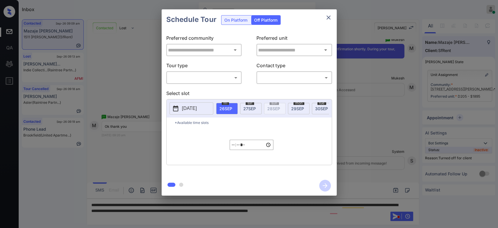
type input "**********"
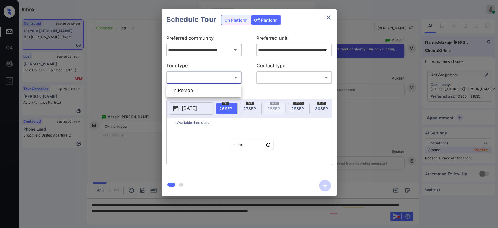
drag, startPoint x: 216, startPoint y: 74, endPoint x: 198, endPoint y: 87, distance: 21.9
click at [198, 87] on body "Inbox Mukesh Online Set yourself offline Set yourself on break Profile Switch t…" at bounding box center [249, 114] width 498 height 228
click at [198, 87] on li "In Person" at bounding box center [204, 90] width 72 height 11
type input "********"
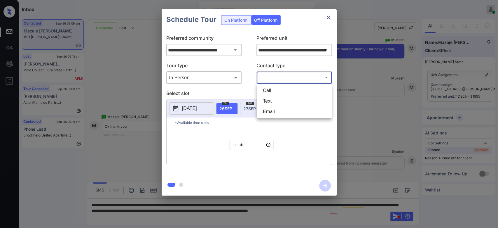
drag, startPoint x: 279, startPoint y: 78, endPoint x: 275, endPoint y: 102, distance: 24.2
click at [275, 102] on body "Inbox Mukesh Online Set yourself offline Set yourself on break Profile Switch t…" at bounding box center [249, 114] width 498 height 228
click at [275, 102] on li "Text" at bounding box center [294, 101] width 72 height 11
type input "****"
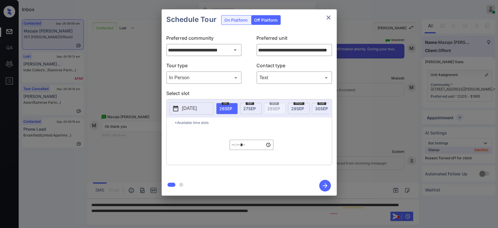
click at [320, 106] on span "30 SEP" at bounding box center [321, 108] width 13 height 5
click at [231, 150] on input "*****" at bounding box center [252, 144] width 44 height 10
type input "*****"
click at [321, 189] on icon "button" at bounding box center [325, 185] width 12 height 12
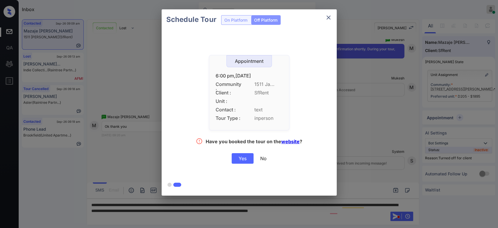
click at [244, 157] on div "Yes" at bounding box center [243, 158] width 22 height 11
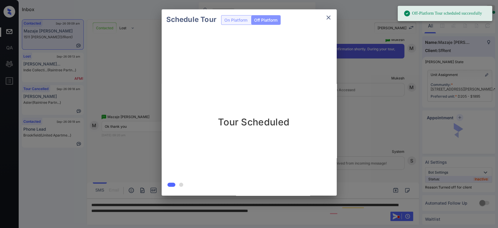
click at [362, 90] on div "Schedule Tour On Platform Off Platform Tour Scheduled" at bounding box center [249, 102] width 498 height 204
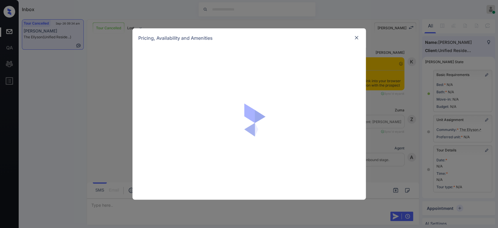
scroll to position [2797, 0]
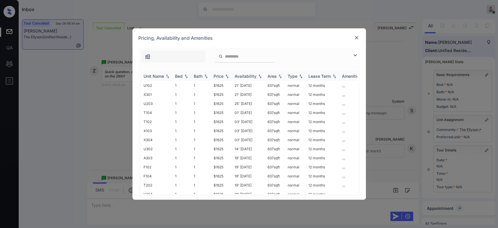
click at [218, 73] on th "Price" at bounding box center [221, 76] width 21 height 10
click at [221, 104] on td "$1625" at bounding box center [221, 103] width 21 height 9
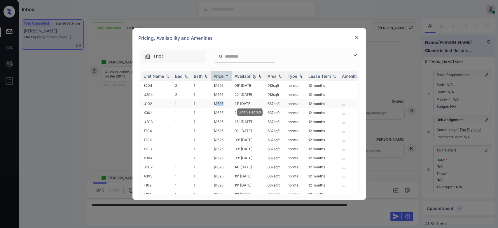
click at [221, 104] on td "$1625" at bounding box center [221, 103] width 21 height 9
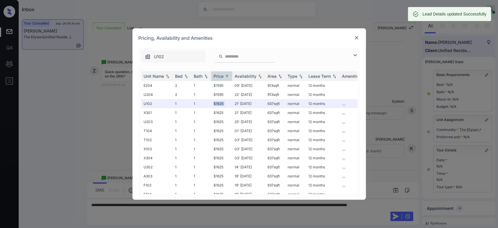
click at [357, 37] on img at bounding box center [357, 38] width 6 height 6
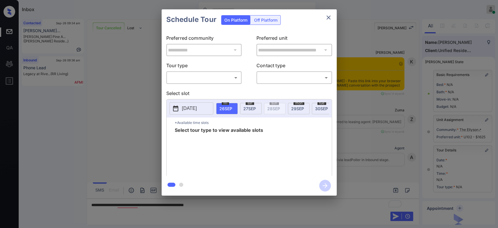
scroll to position [3060, 0]
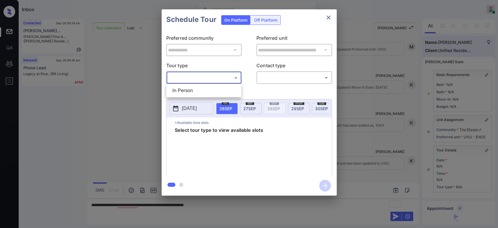
click at [217, 75] on body "Inbox Mukesh Online Set yourself offline Set yourself on break Profile Switch t…" at bounding box center [249, 114] width 498 height 228
click at [191, 90] on li "In Person" at bounding box center [204, 90] width 72 height 11
type input "********"
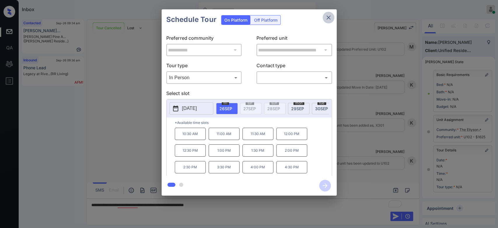
click at [329, 14] on icon "close" at bounding box center [328, 17] width 7 height 7
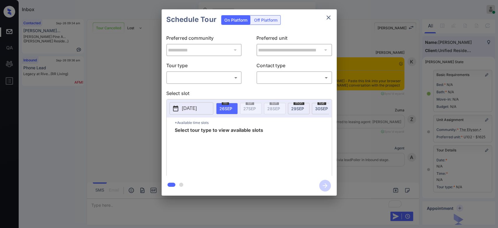
scroll to position [3099, 0]
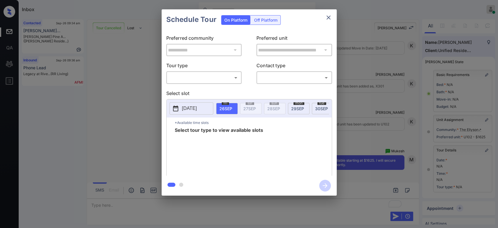
click at [222, 80] on body "Inbox Mukesh Online Set yourself offline Set yourself on break Profile Switch t…" at bounding box center [249, 114] width 498 height 228
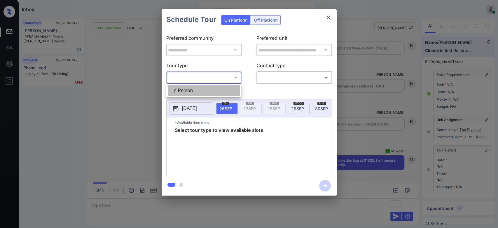
click at [191, 90] on li "In Person" at bounding box center [204, 90] width 72 height 11
type input "********"
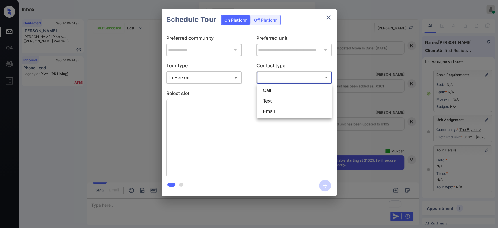
click at [279, 77] on body "Inbox Mukesh Online Set yourself offline Set yourself on break Profile Switch t…" at bounding box center [249, 114] width 498 height 228
click at [277, 99] on li "Text" at bounding box center [294, 101] width 72 height 11
type input "****"
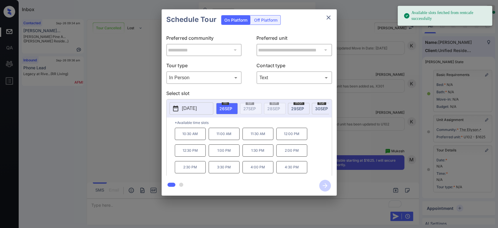
click at [222, 152] on p "1:00 PM" at bounding box center [224, 150] width 31 height 12
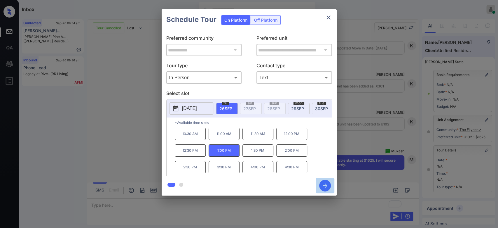
click at [327, 185] on icon "button" at bounding box center [325, 185] width 5 height 5
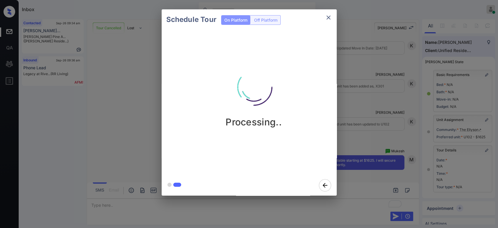
click at [360, 76] on div "Schedule Tour On Platform Off Platform Processing.." at bounding box center [249, 102] width 498 height 204
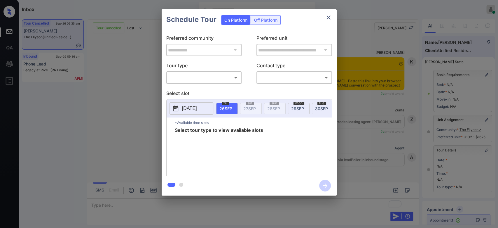
scroll to position [3099, 0]
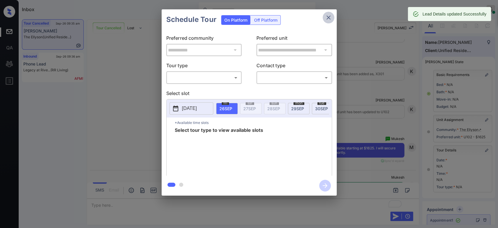
click at [327, 16] on icon "close" at bounding box center [328, 17] width 4 height 4
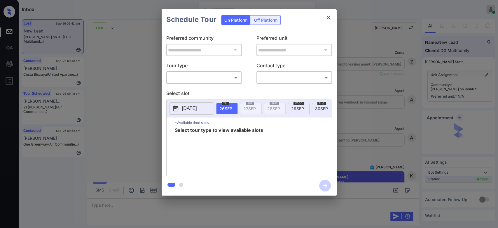
scroll to position [211, 0]
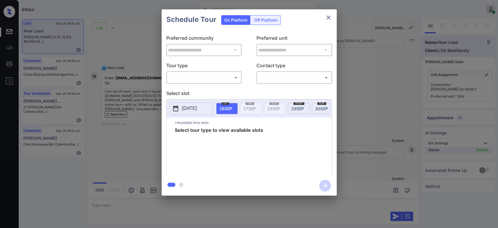
click at [178, 71] on div "​ ​" at bounding box center [204, 77] width 76 height 13
click at [181, 76] on body "Inbox Mukesh Online Set yourself offline Set yourself on break Profile Switch t…" at bounding box center [249, 114] width 498 height 228
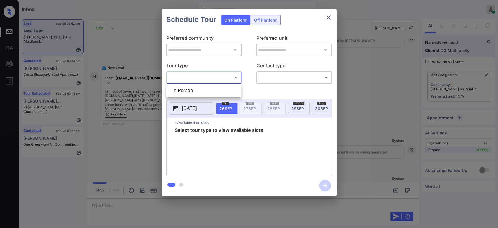
click at [385, 100] on div at bounding box center [249, 114] width 498 height 228
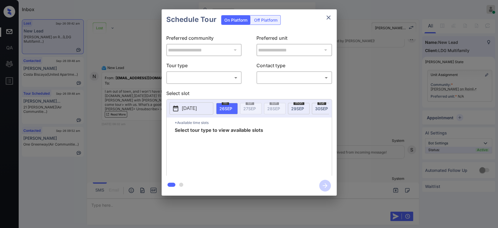
click at [385, 100] on div "**********" at bounding box center [249, 102] width 498 height 204
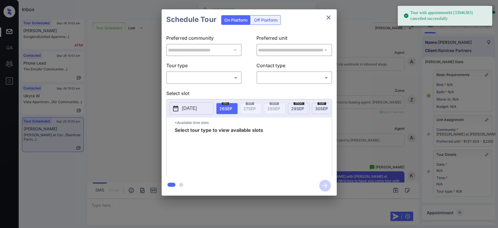
scroll to position [72, 0]
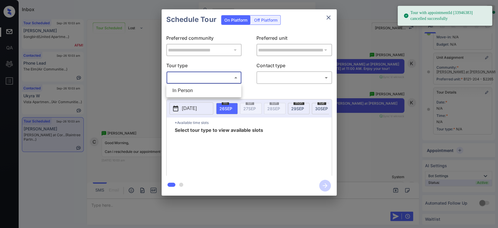
click at [223, 80] on body "Tour with appointmentId [33946383] cancelled successfully Inbox Mukesh Online S…" at bounding box center [249, 114] width 498 height 228
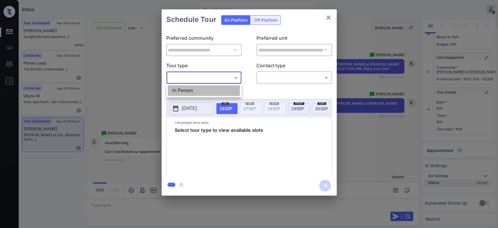
click at [200, 93] on li "In Person" at bounding box center [204, 90] width 72 height 11
type input "********"
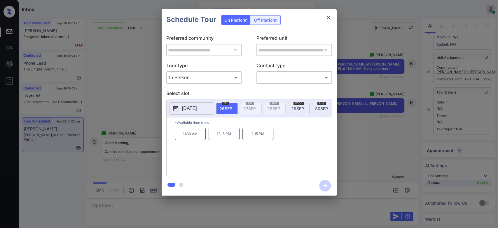
click at [298, 106] on span "29 SEP" at bounding box center [297, 108] width 13 height 5
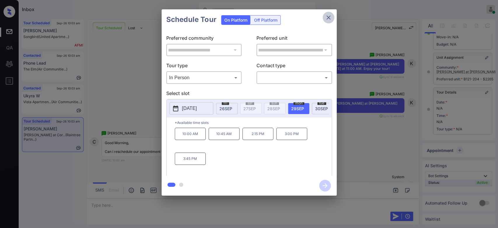
click at [327, 18] on icon "close" at bounding box center [328, 17] width 7 height 7
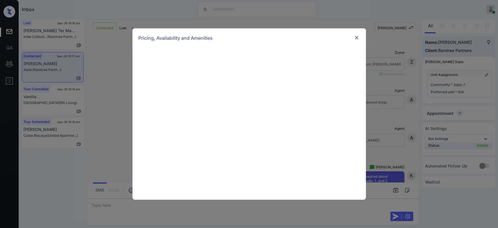
scroll to position [225, 0]
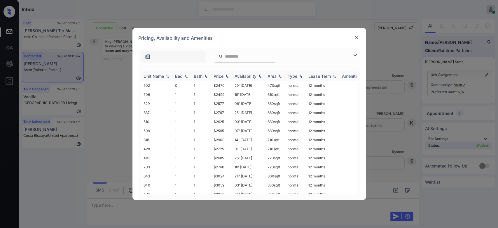
click at [219, 75] on div "Price" at bounding box center [219, 76] width 10 height 5
click at [221, 95] on td "$2499" at bounding box center [221, 94] width 21 height 9
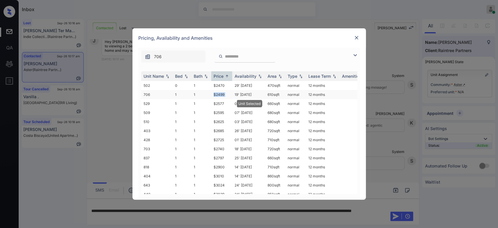
click at [221, 95] on td "$2499" at bounding box center [221, 94] width 21 height 9
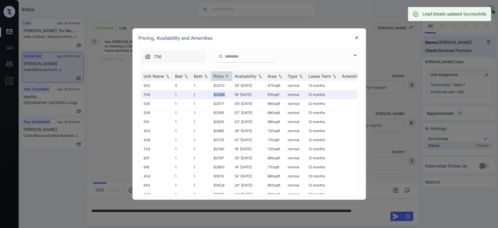
click at [357, 37] on img at bounding box center [357, 38] width 6 height 6
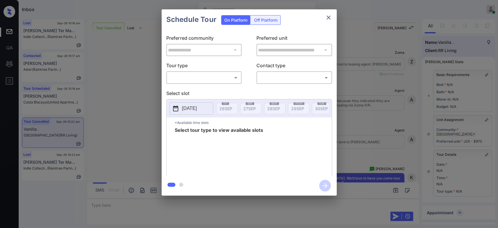
scroll to position [2574, 0]
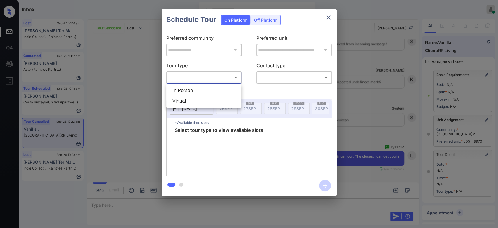
click at [219, 74] on body "Inbox Mukesh Online Set yourself offline Set yourself on break Profile Switch t…" at bounding box center [249, 114] width 498 height 228
click at [190, 98] on li "Virtual" at bounding box center [204, 101] width 72 height 11
type input "*******"
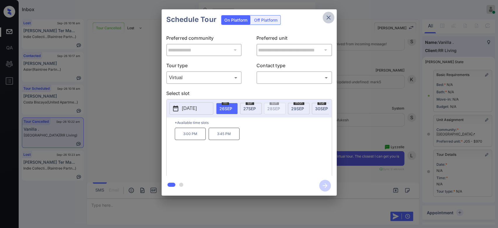
click at [329, 16] on icon "close" at bounding box center [328, 17] width 7 height 7
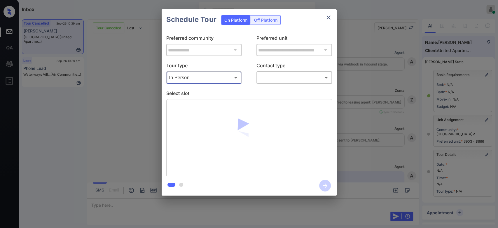
scroll to position [1935, 0]
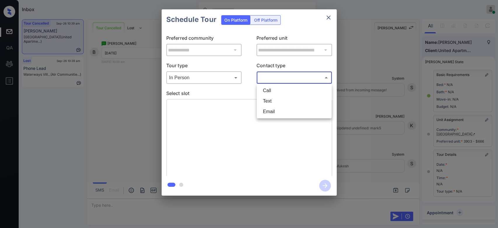
drag, startPoint x: 0, startPoint y: 0, endPoint x: 274, endPoint y: 102, distance: 292.4
click at [274, 102] on body "Inbox Mukesh Online Set yourself offline Set yourself on break Profile Switch t…" at bounding box center [249, 114] width 498 height 228
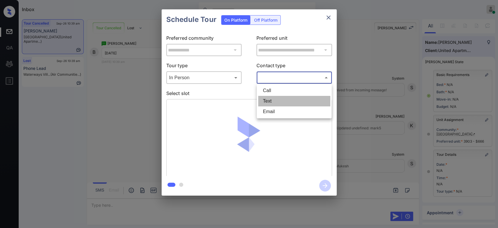
click at [274, 102] on li "Text" at bounding box center [294, 101] width 72 height 11
type input "****"
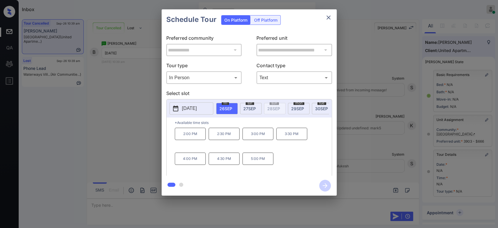
click at [202, 102] on button "[DATE]" at bounding box center [191, 108] width 44 height 12
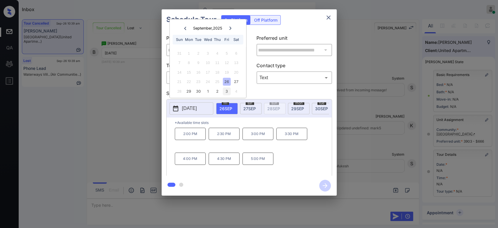
click at [228, 90] on div "3" at bounding box center [227, 91] width 8 height 8
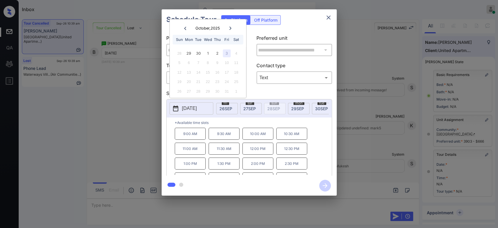
scroll to position [24, 0]
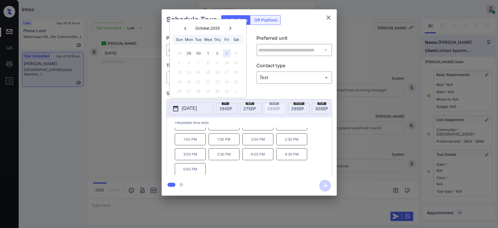
click at [328, 17] on icon "close" at bounding box center [328, 17] width 4 height 4
